Goal: Task Accomplishment & Management: Manage account settings

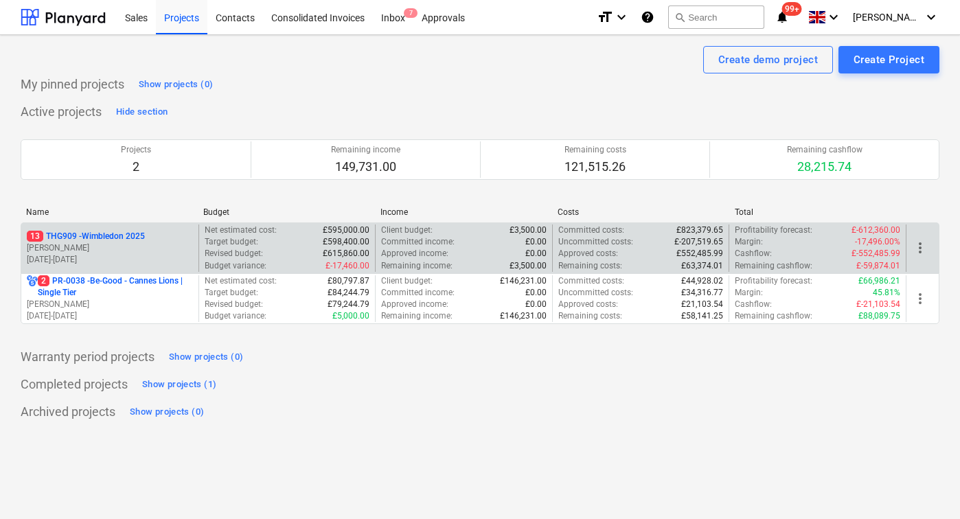
click at [137, 241] on p "13 THG909 - Wimbledon 2025" at bounding box center [86, 237] width 118 height 12
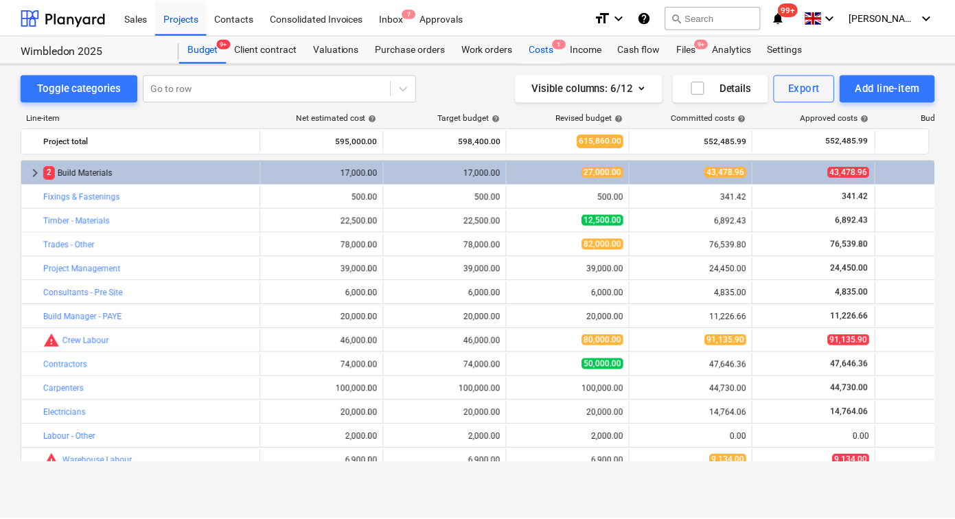
scroll to position [346, 0]
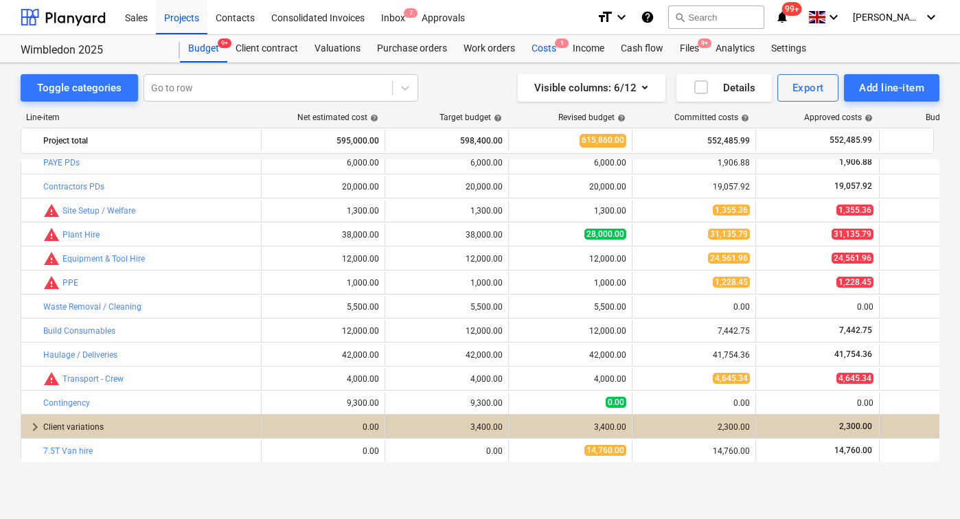
click at [551, 48] on div "Costs 1" at bounding box center [543, 48] width 41 height 27
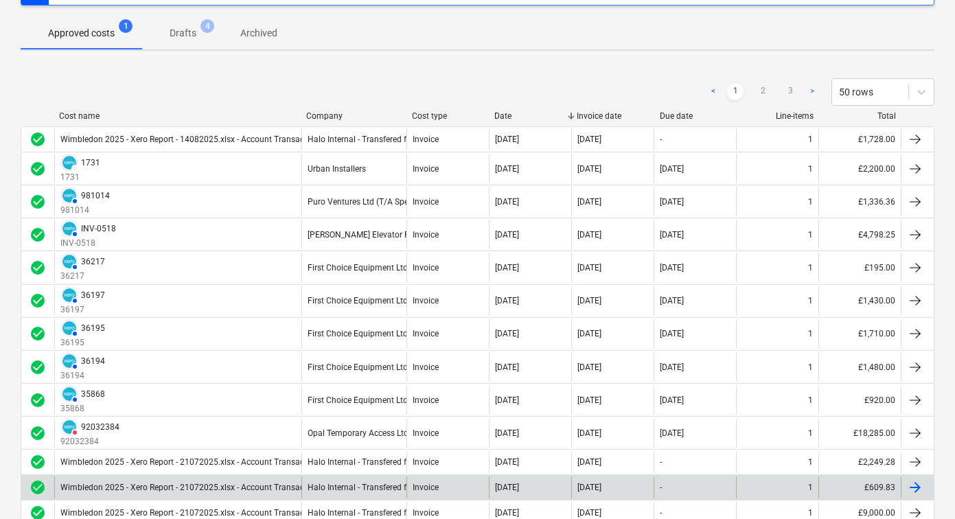
scroll to position [130, 0]
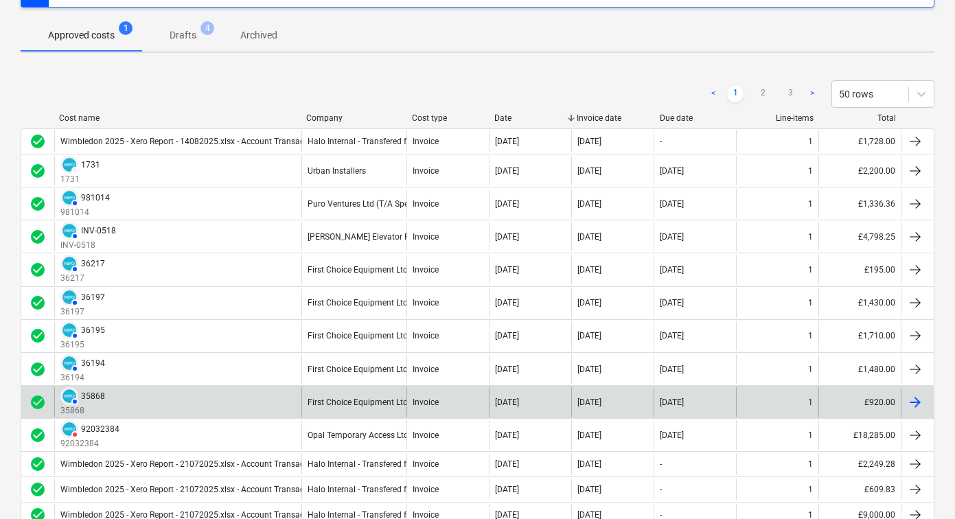
click at [914, 404] on div at bounding box center [915, 402] width 16 height 16
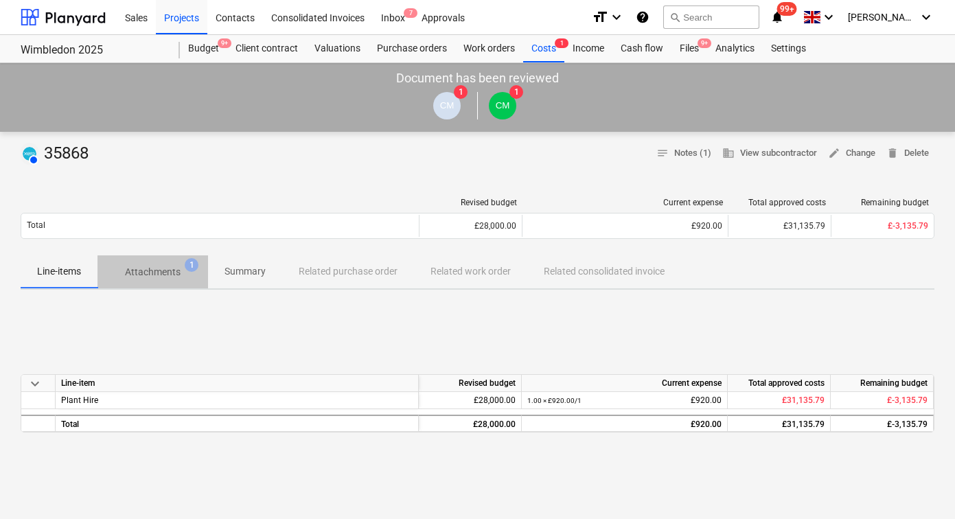
click at [174, 276] on p "Attachments" at bounding box center [153, 272] width 56 height 14
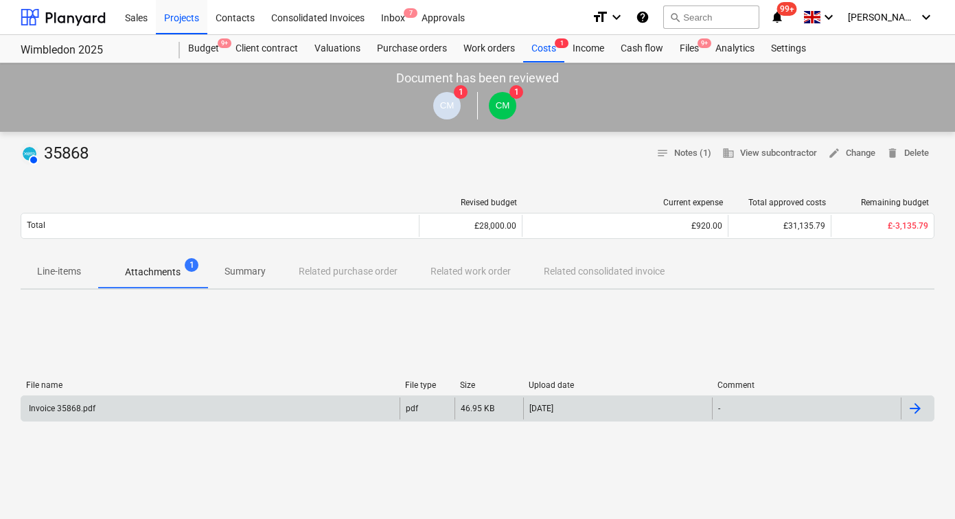
click at [915, 411] on div at bounding box center [915, 408] width 16 height 16
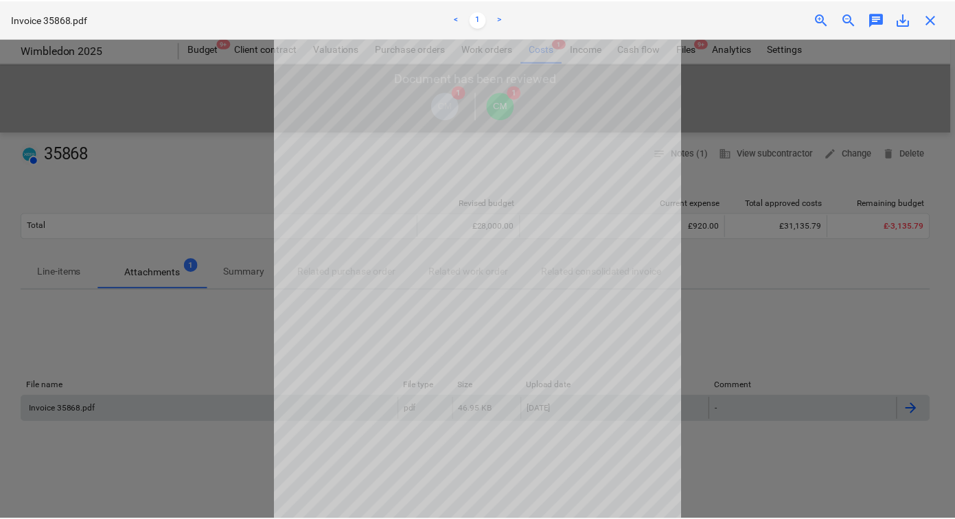
scroll to position [58, 0]
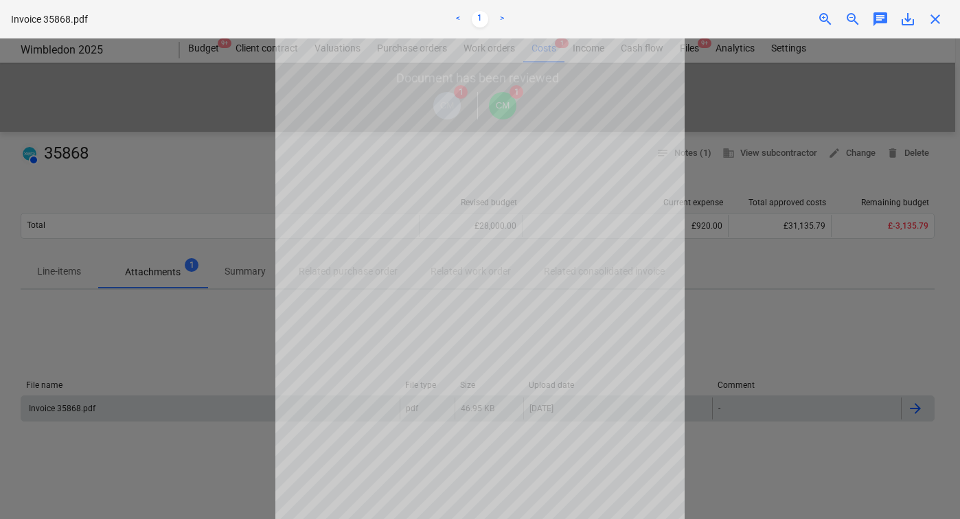
click at [198, 350] on div at bounding box center [480, 278] width 960 height 481
click at [933, 21] on span "close" at bounding box center [935, 19] width 16 height 16
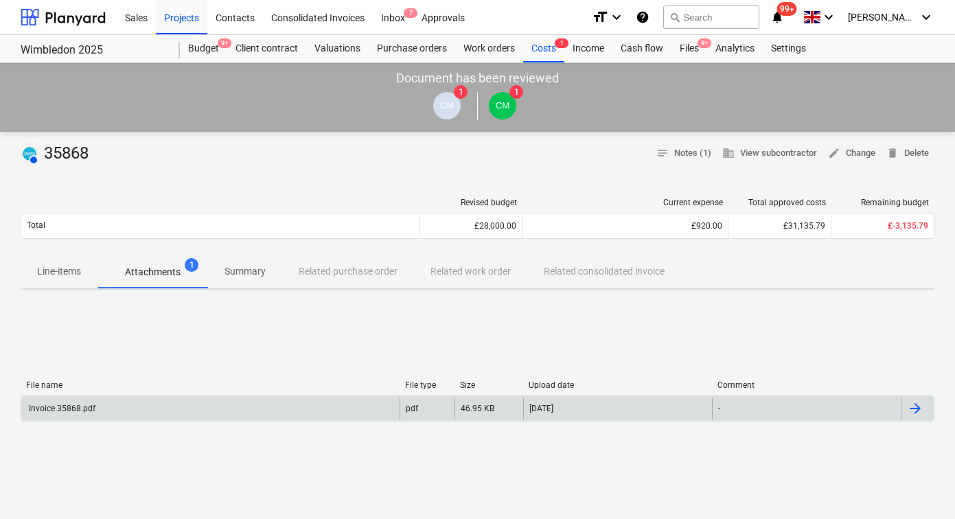
click at [69, 269] on p "Line-items" at bounding box center [59, 271] width 44 height 14
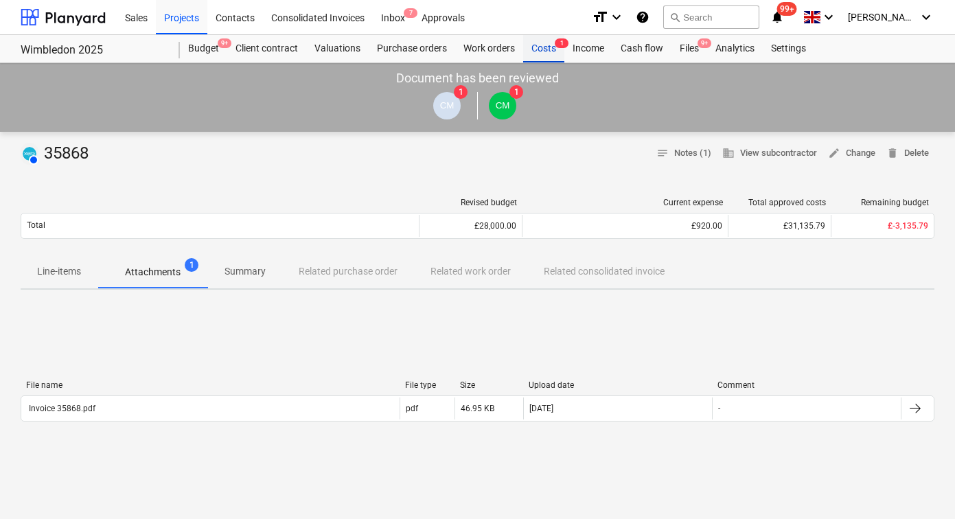
click at [538, 49] on div "Costs 1" at bounding box center [543, 48] width 41 height 27
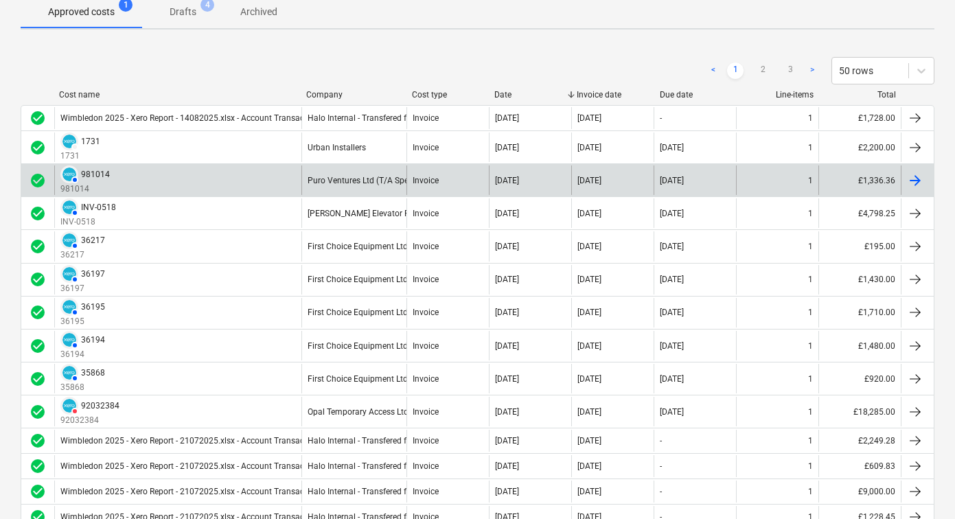
scroll to position [172, 0]
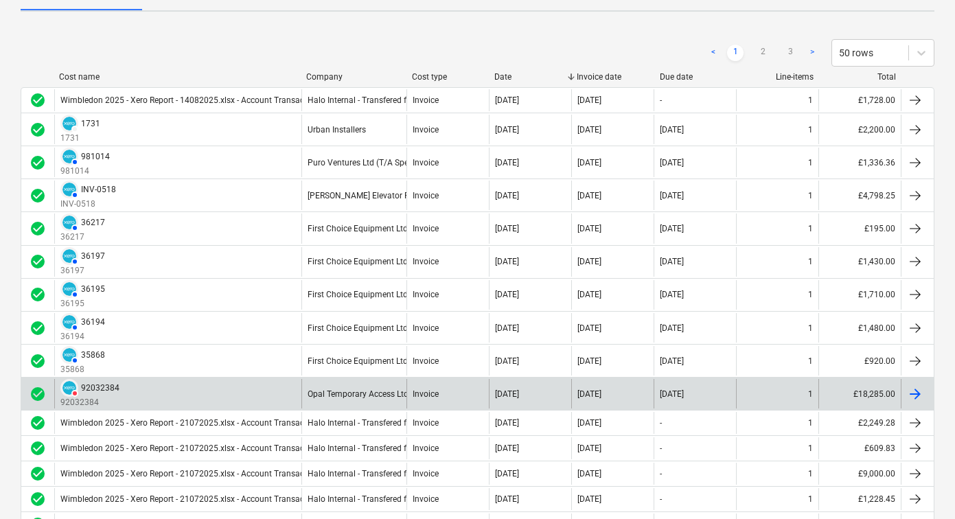
click at [914, 390] on div at bounding box center [915, 394] width 16 height 16
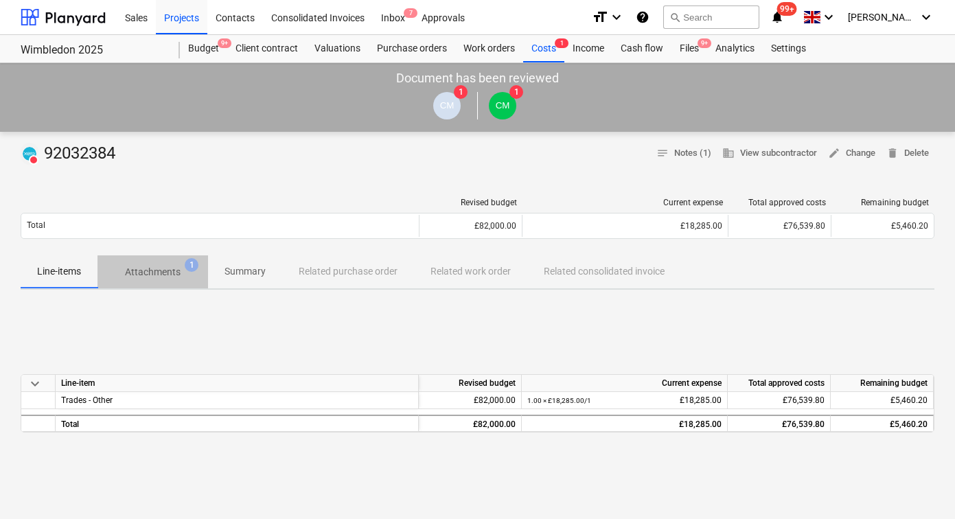
click at [151, 276] on p "Attachments" at bounding box center [153, 272] width 56 height 14
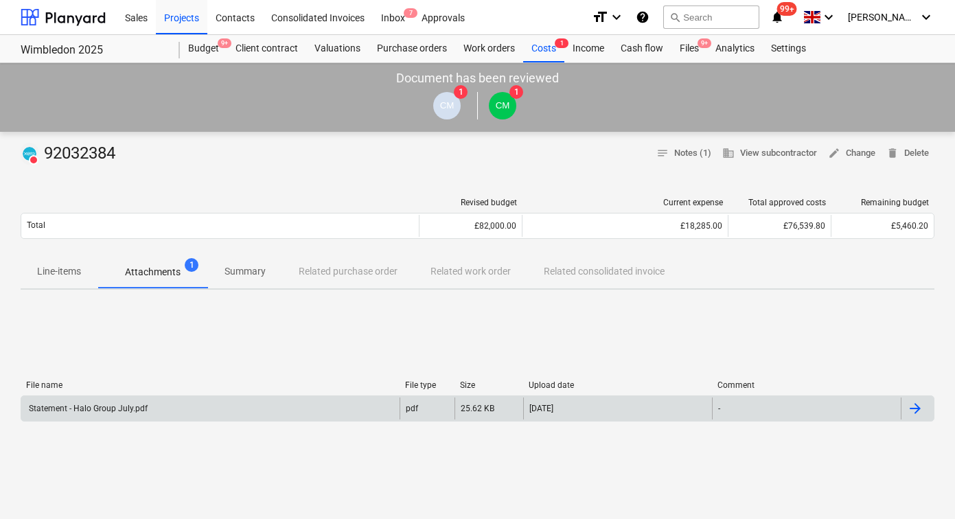
click at [912, 412] on div at bounding box center [915, 408] width 16 height 16
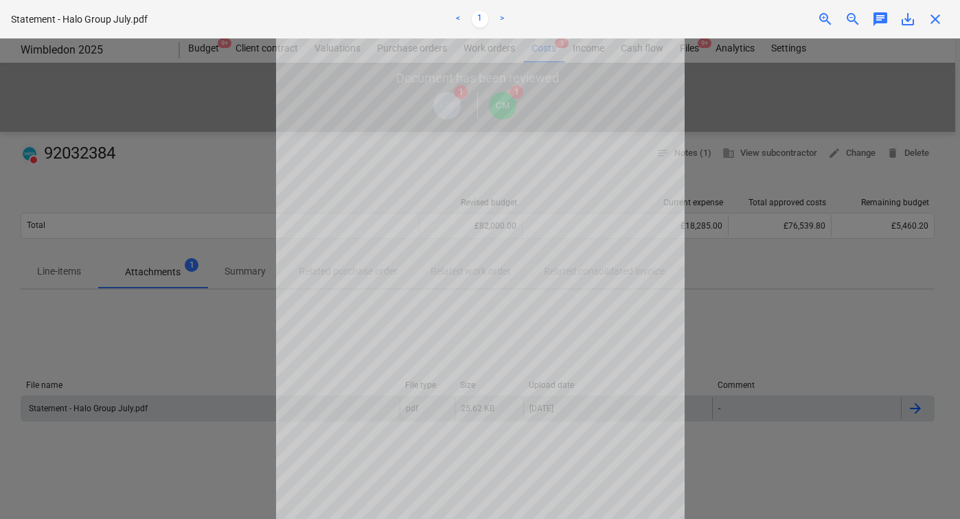
scroll to position [100, 0]
click at [908, 19] on span "save_alt" at bounding box center [908, 19] width 16 height 16
